Goal: Information Seeking & Learning: Check status

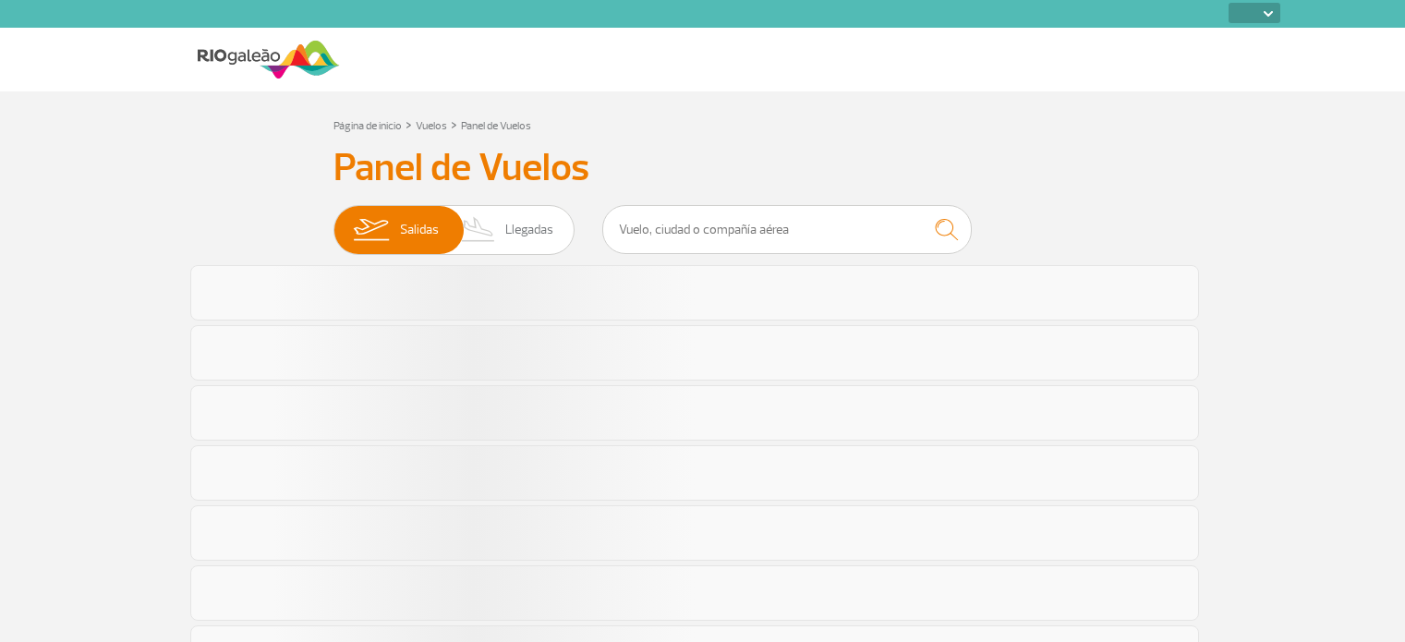
select select
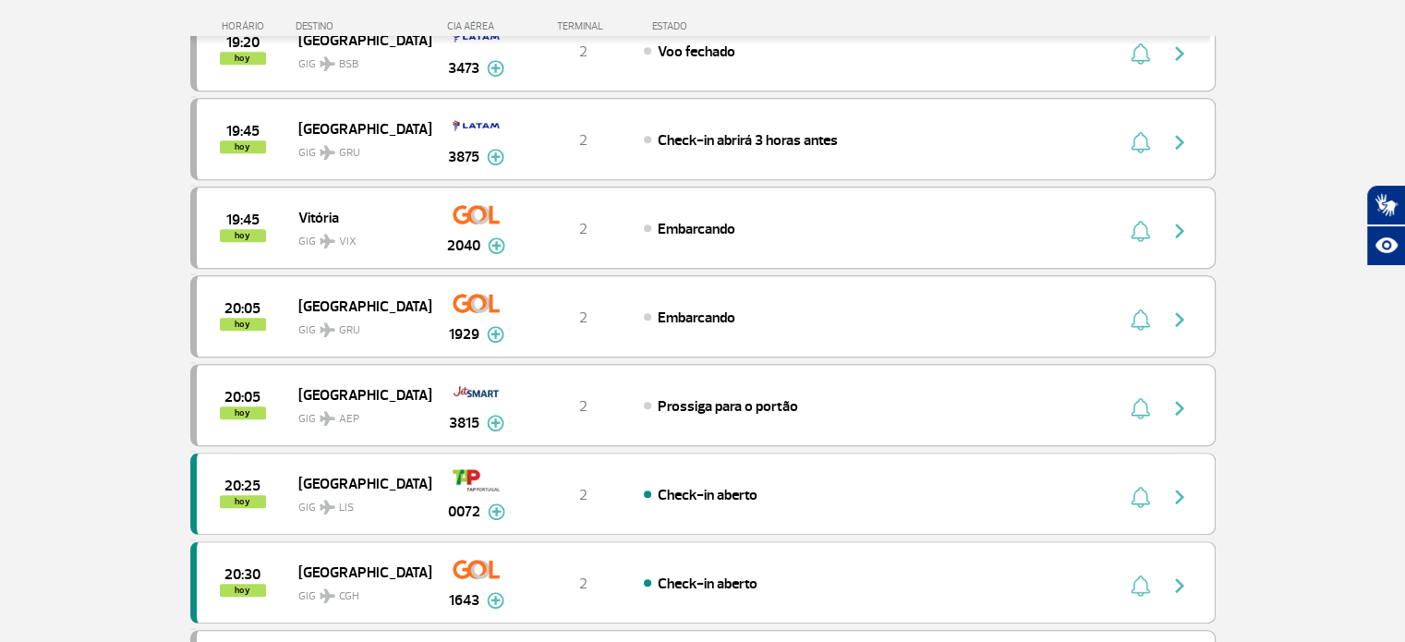
scroll to position [845, 0]
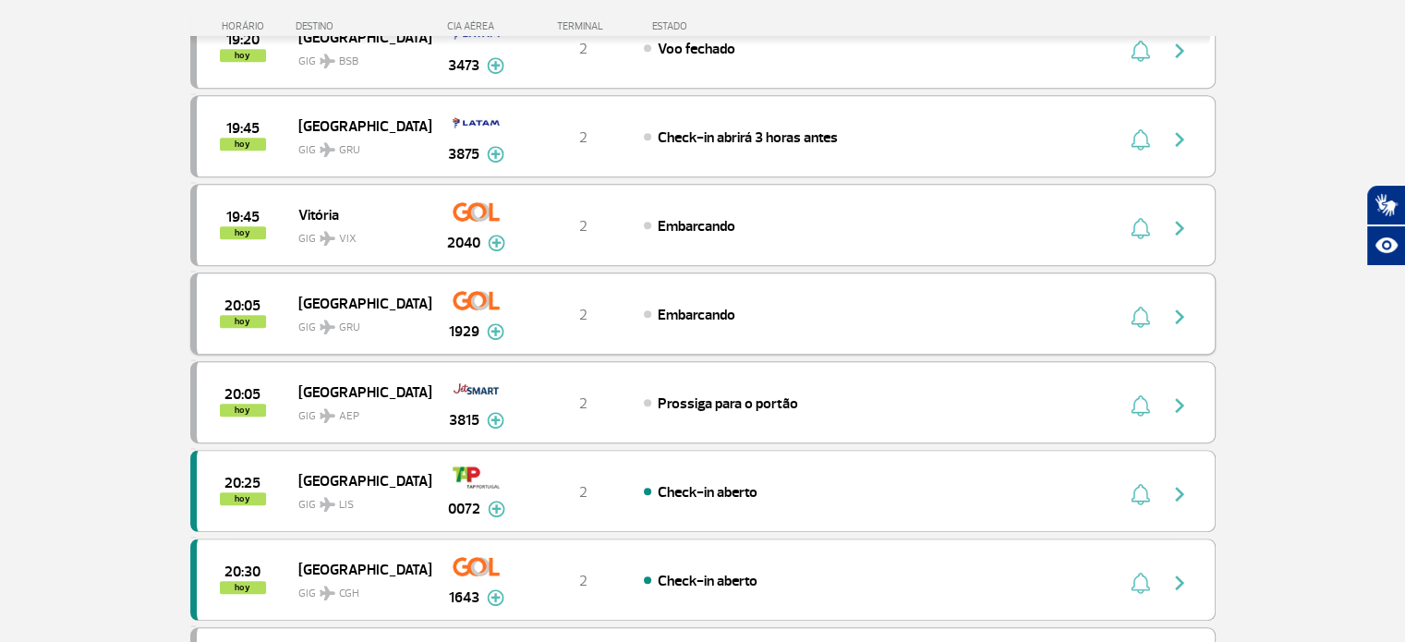
click at [492, 325] on img at bounding box center [496, 331] width 18 height 17
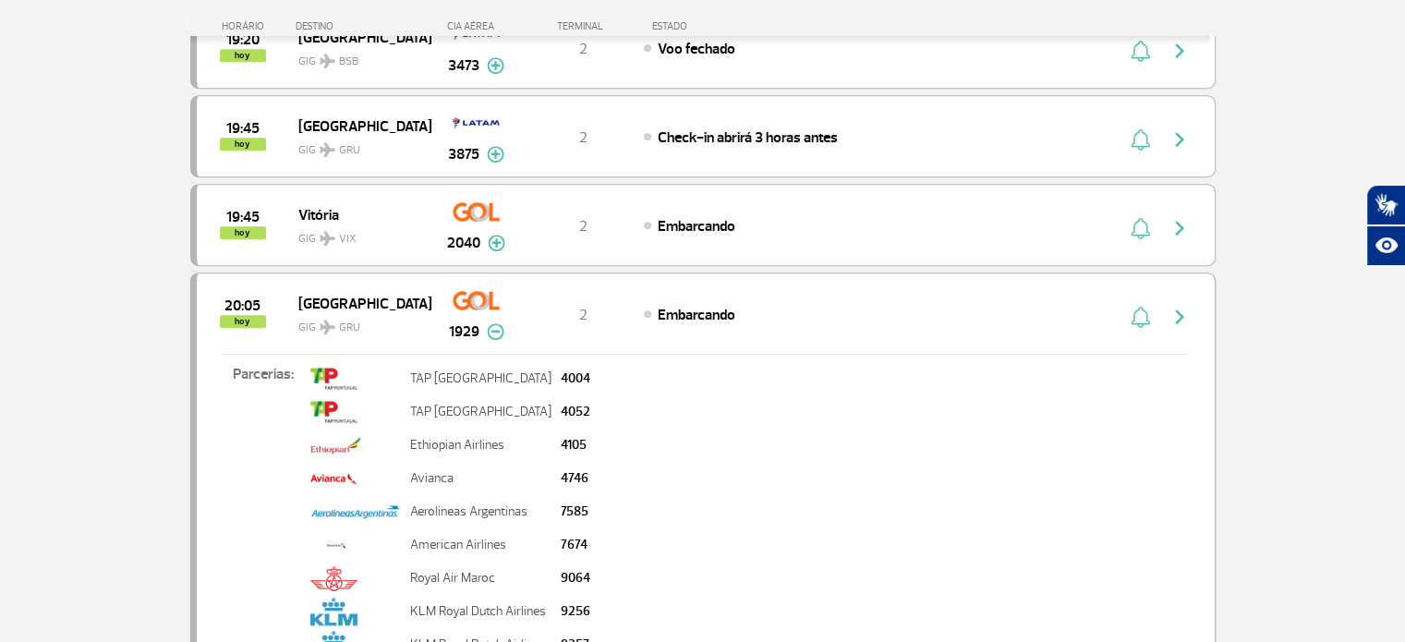
click at [492, 325] on img at bounding box center [496, 331] width 18 height 17
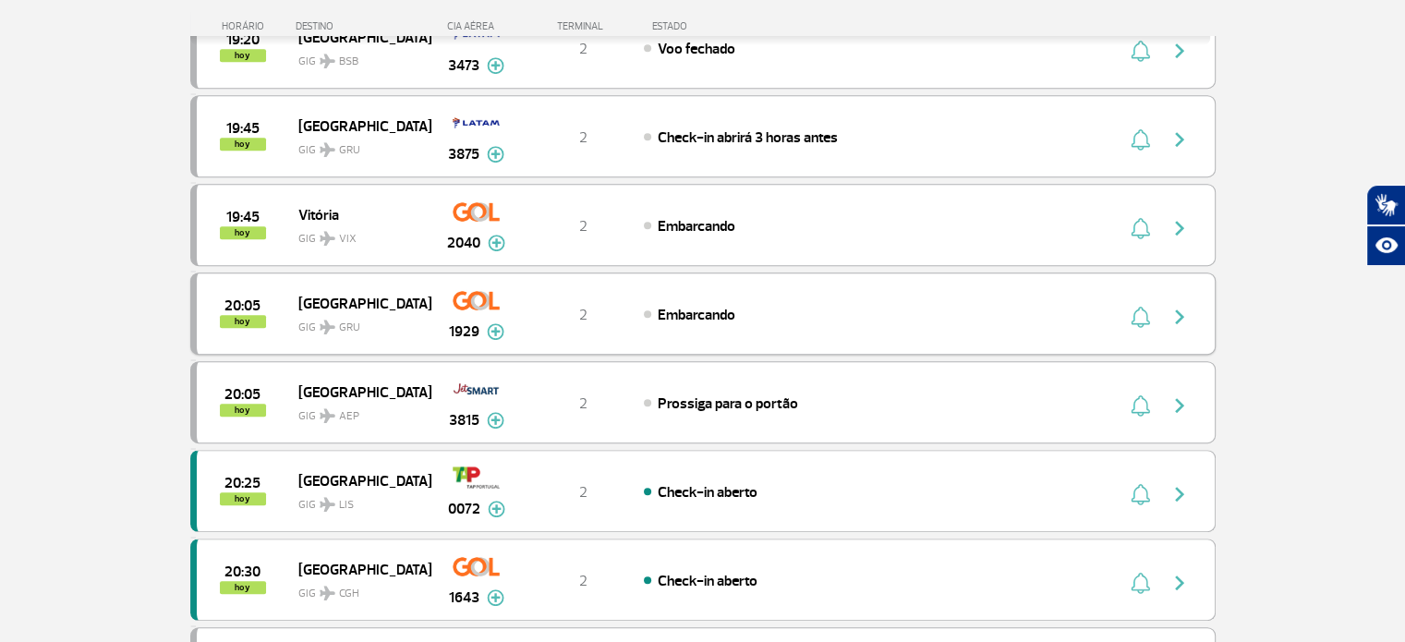
click at [788, 295] on div "20:05 hoy [GEOGRAPHIC_DATA] GIG GRU 1929 2 Embarcando Parcerias: TAP Portugal 4…" at bounding box center [702, 313] width 1025 height 82
click at [725, 294] on div "20:05 hoy [GEOGRAPHIC_DATA] GIG GRU 1929 2 Embarcando Parcerias: TAP Portugal 4…" at bounding box center [702, 313] width 1025 height 82
click at [714, 306] on span "Embarcando" at bounding box center [697, 315] width 78 height 18
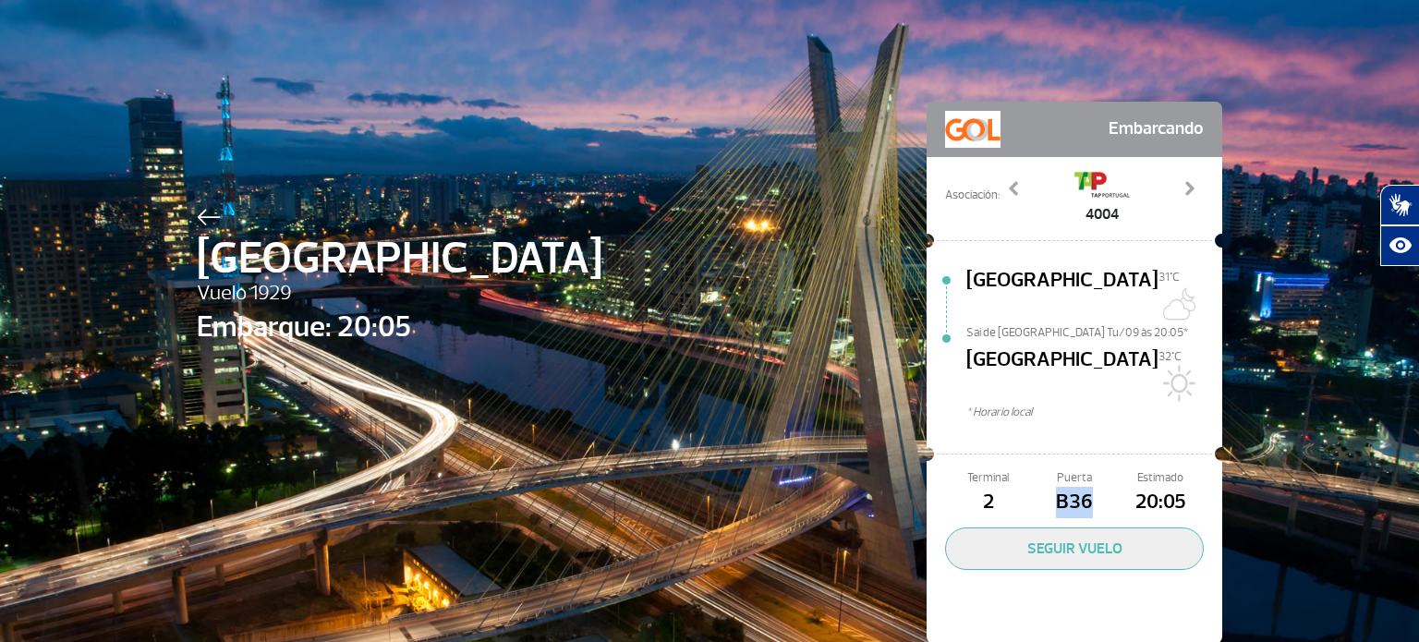
drag, startPoint x: 1083, startPoint y: 456, endPoint x: 1032, endPoint y: 453, distance: 50.9
click at [1032, 487] on span "B36" at bounding box center [1074, 502] width 86 height 31
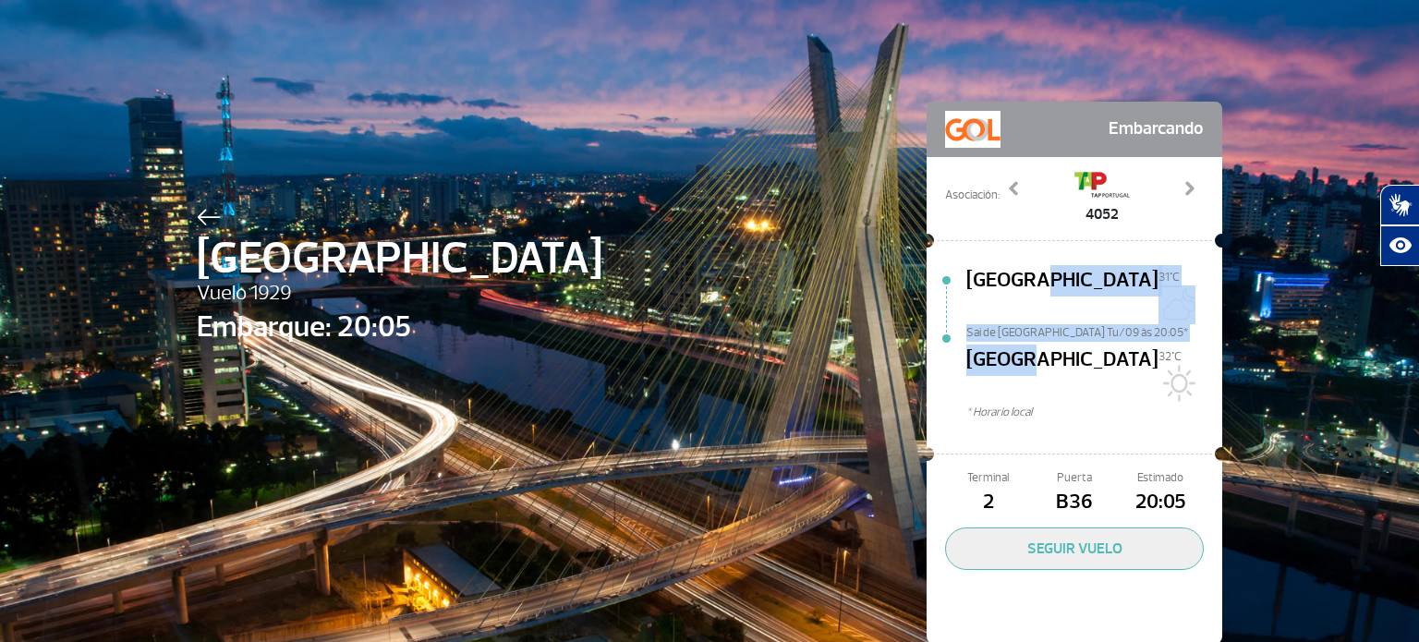
drag, startPoint x: 1019, startPoint y: 281, endPoint x: 1018, endPoint y: 339, distance: 58.2
click at [1018, 339] on div "[GEOGRAPHIC_DATA][DATE]C Sai de [GEOGRAPHIC_DATA] Tu/09 às 20:05* [GEOGRAPHIC_D…" at bounding box center [1094, 354] width 256 height 178
click at [1018, 345] on span "[GEOGRAPHIC_DATA]" at bounding box center [1062, 374] width 192 height 59
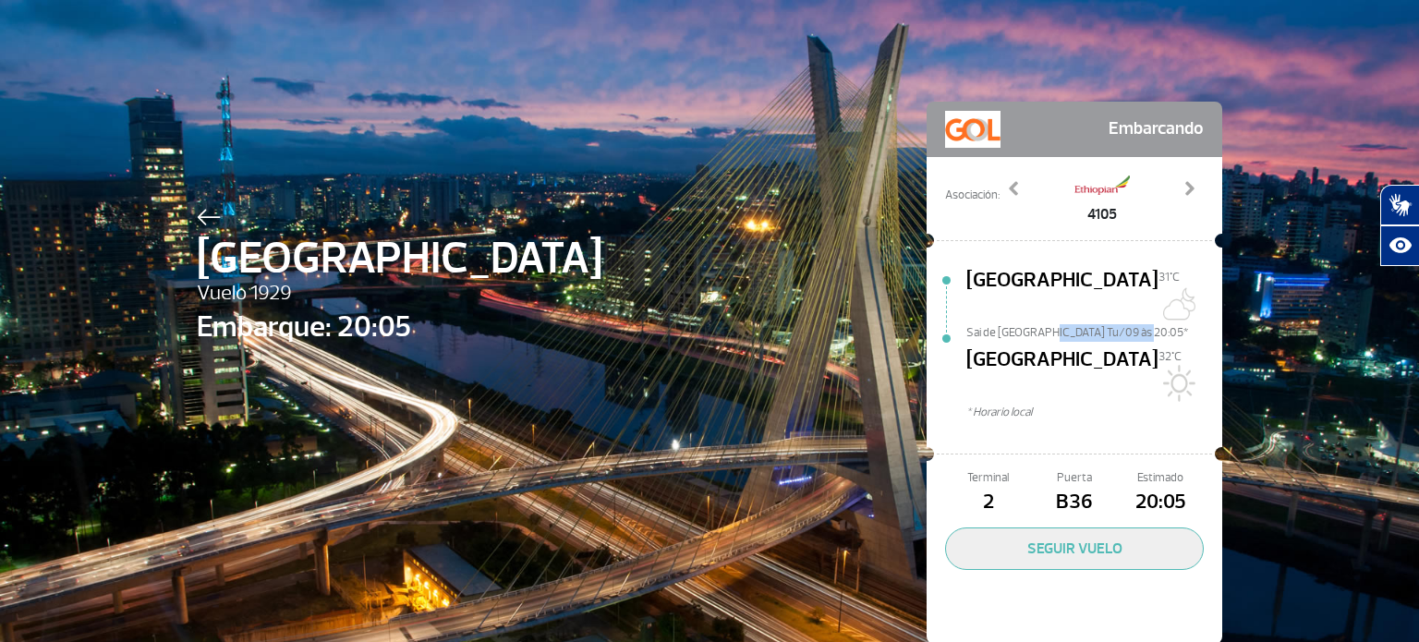
drag, startPoint x: 1034, startPoint y: 312, endPoint x: 1123, endPoint y: 314, distance: 89.6
click at [1123, 324] on span "Sai de [GEOGRAPHIC_DATA] Tu/09 às 20:05*" at bounding box center [1094, 330] width 256 height 13
drag, startPoint x: 1123, startPoint y: 314, endPoint x: 1014, endPoint y: 309, distance: 109.1
click at [1014, 324] on span "Sai de [GEOGRAPHIC_DATA] Tu/09 às 20:05*" at bounding box center [1094, 330] width 256 height 13
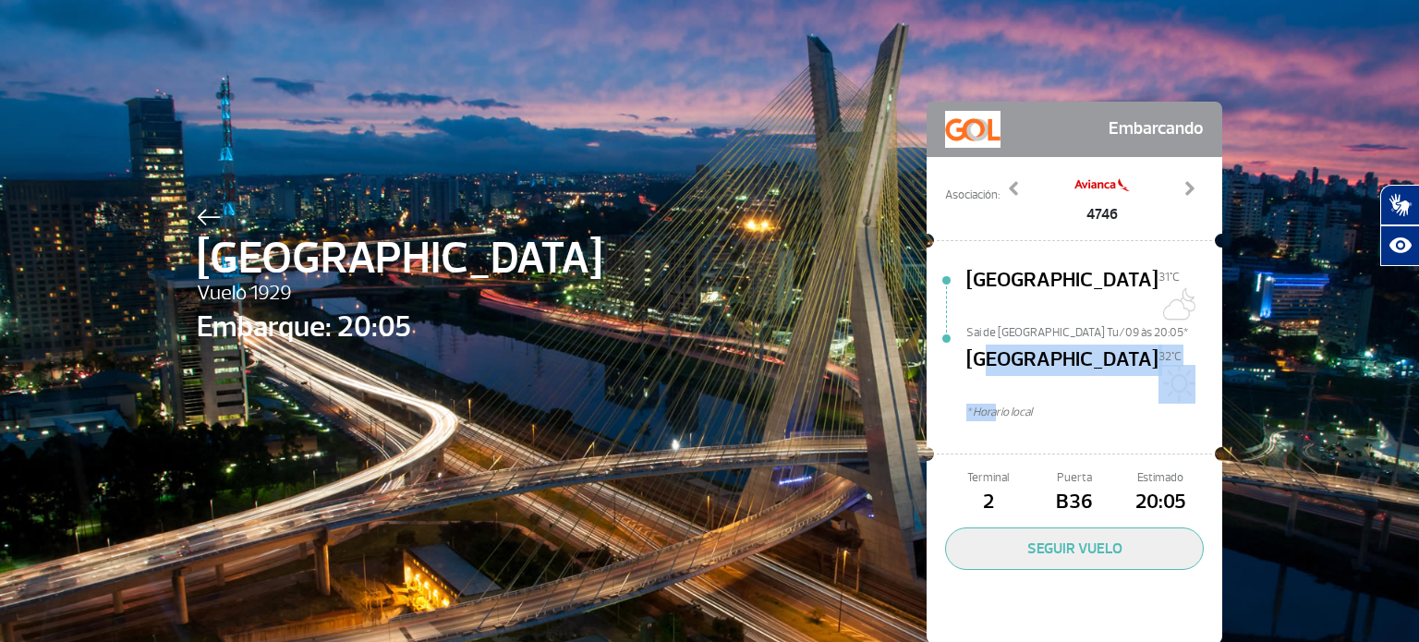
drag, startPoint x: 983, startPoint y: 348, endPoint x: 987, endPoint y: 365, distance: 17.3
click at [987, 365] on div "[GEOGRAPHIC_DATA][DATE]C Sai de [GEOGRAPHIC_DATA] Tu/09 às 20:05* [GEOGRAPHIC_D…" at bounding box center [1094, 354] width 256 height 178
click at [987, 404] on span "* Horario local" at bounding box center [1094, 413] width 256 height 18
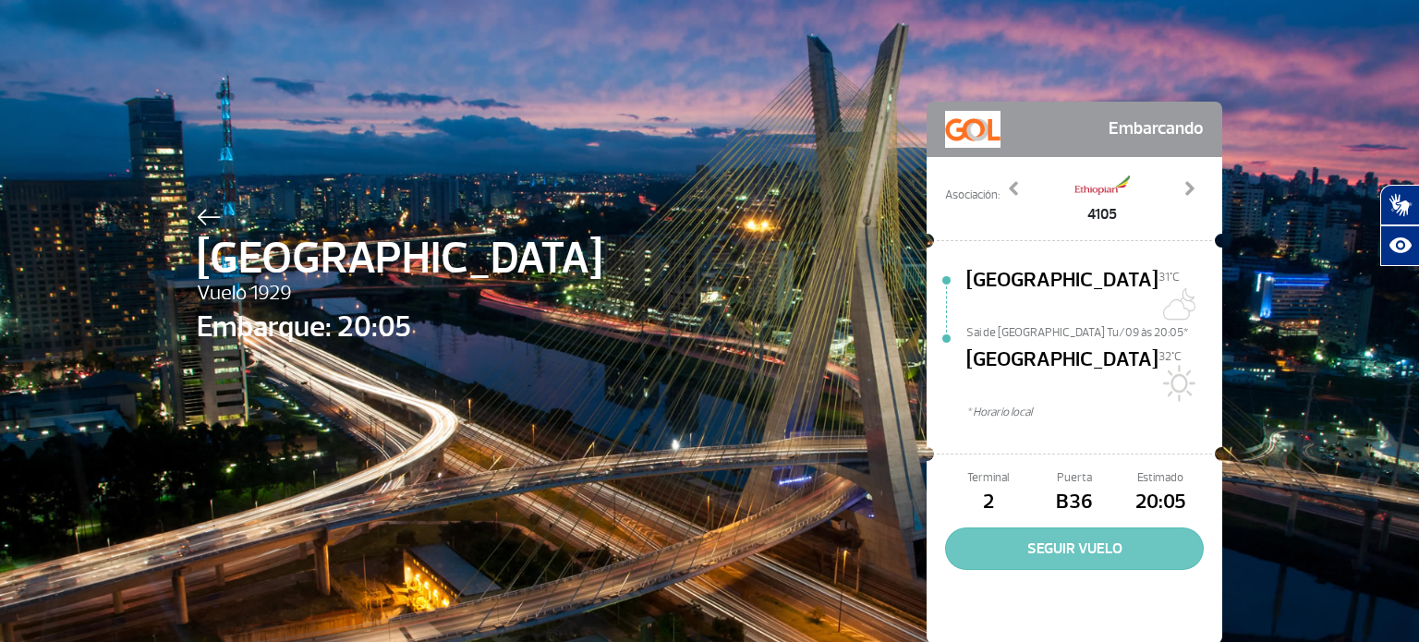
click at [1055, 527] on button "SEGUIR VUELO" at bounding box center [1074, 548] width 259 height 42
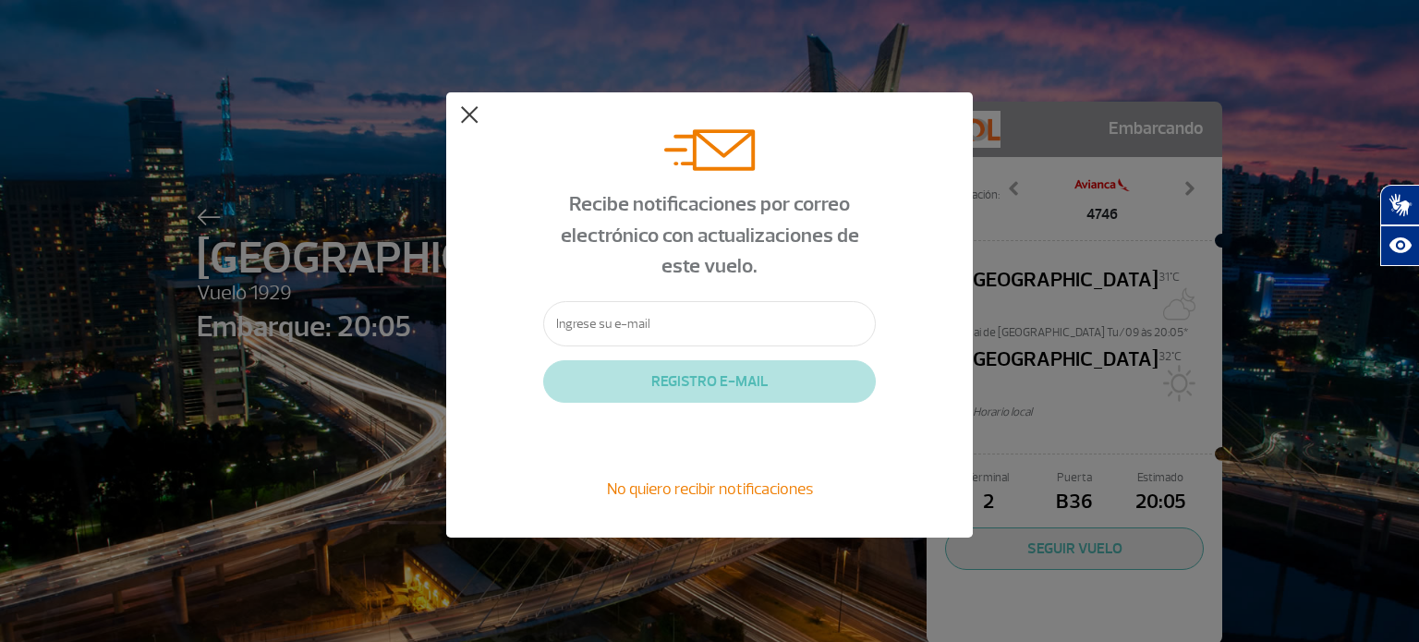
click at [474, 114] on button at bounding box center [469, 115] width 18 height 18
